Goal: Task Accomplishment & Management: Use online tool/utility

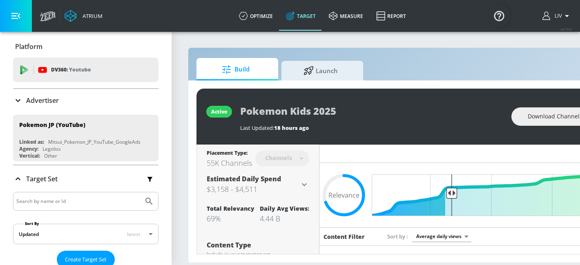
scroll to position [2287, 0]
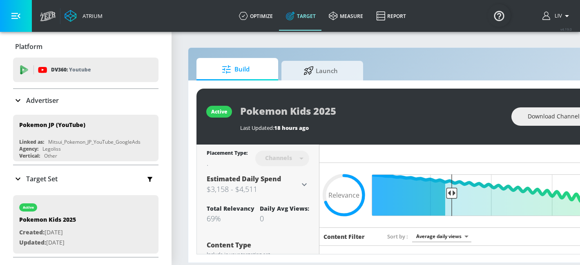
click at [88, 100] on div "Advertiser" at bounding box center [85, 101] width 145 height 10
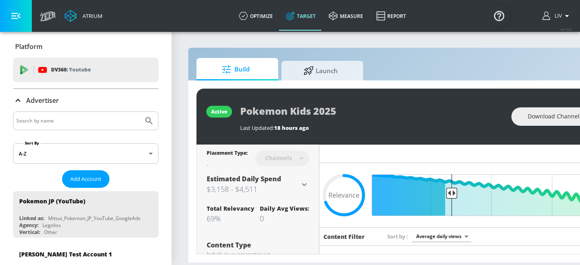
click at [80, 121] on input "Search by name" at bounding box center [78, 121] width 124 height 11
type input "mlit"
click at [140, 112] on button "Submit Search" at bounding box center [149, 121] width 18 height 18
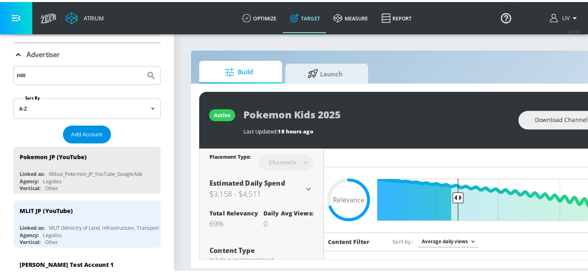
scroll to position [49, 0]
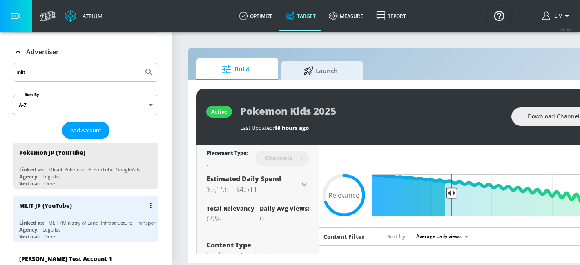
click at [61, 209] on div "MLIT JP (YouTube)" at bounding box center [87, 206] width 137 height 20
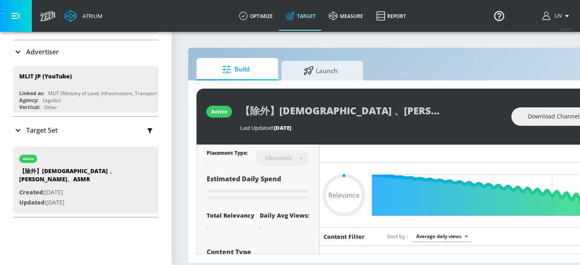
type input "0.6"
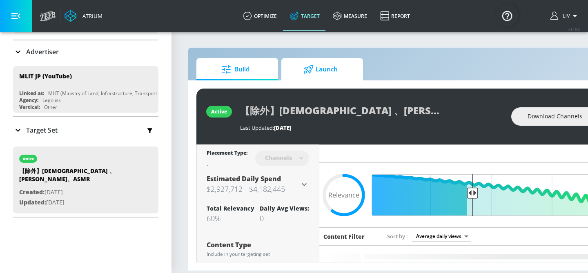
click at [329, 70] on span "Launch" at bounding box center [321, 70] width 62 height 20
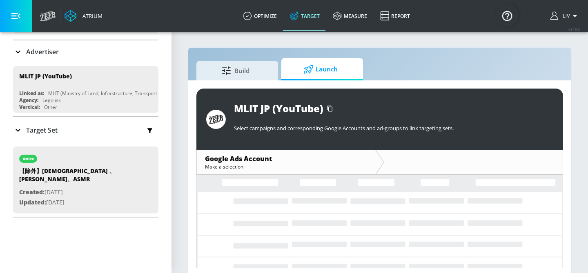
scroll to position [4, 0]
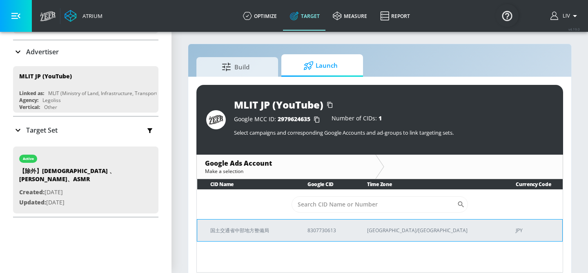
click at [280, 226] on td "国土交通省中部地方整備局" at bounding box center [245, 230] width 97 height 22
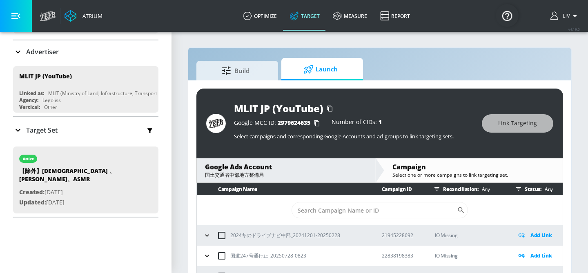
scroll to position [12, 0]
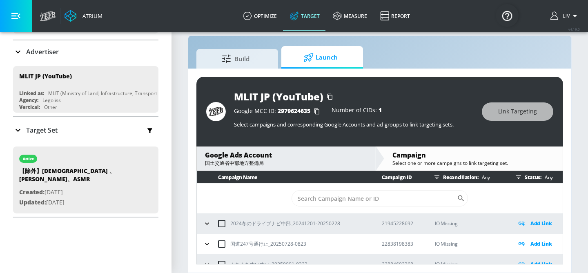
click at [293, 165] on div "国土交通省中部地方整備局" at bounding box center [286, 163] width 162 height 7
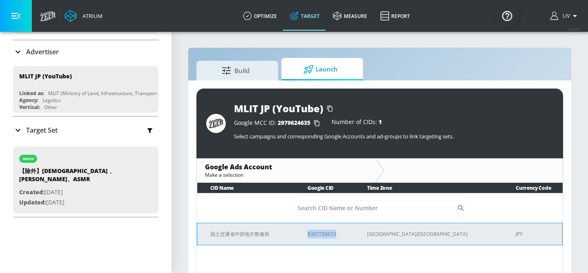
copy p "8307730613"
